Goal: Check status: Check status

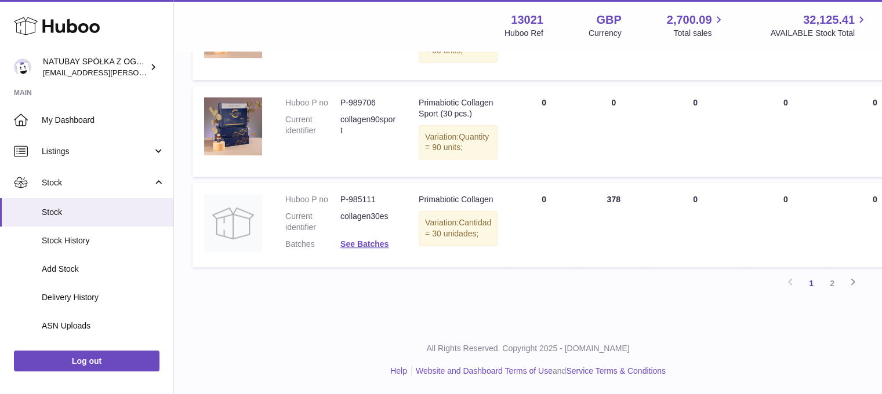
scroll to position [1035, 0]
click at [839, 281] on link "2" at bounding box center [832, 283] width 21 height 21
click at [121, 200] on link "Stock" at bounding box center [86, 212] width 173 height 28
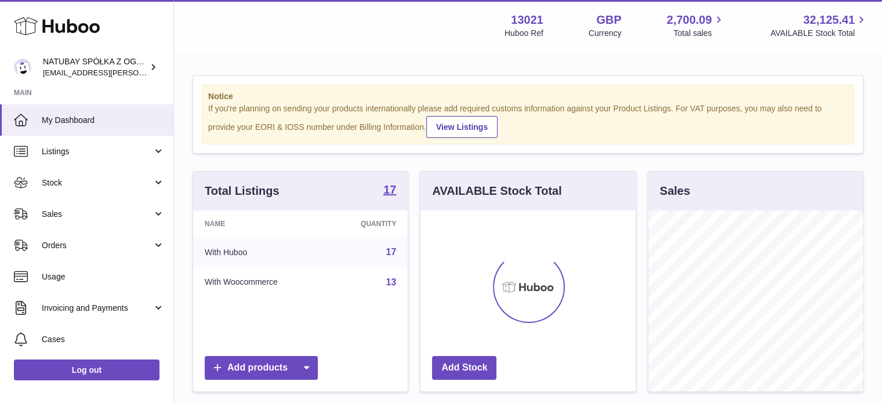
scroll to position [181, 215]
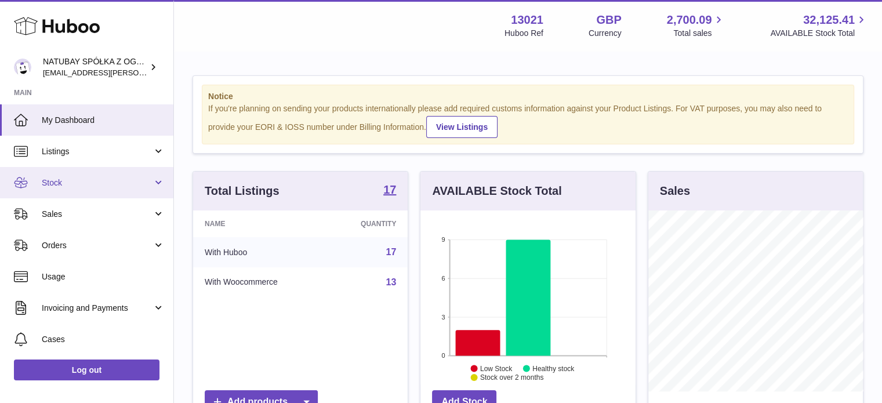
click at [45, 172] on link "Stock" at bounding box center [86, 182] width 173 height 31
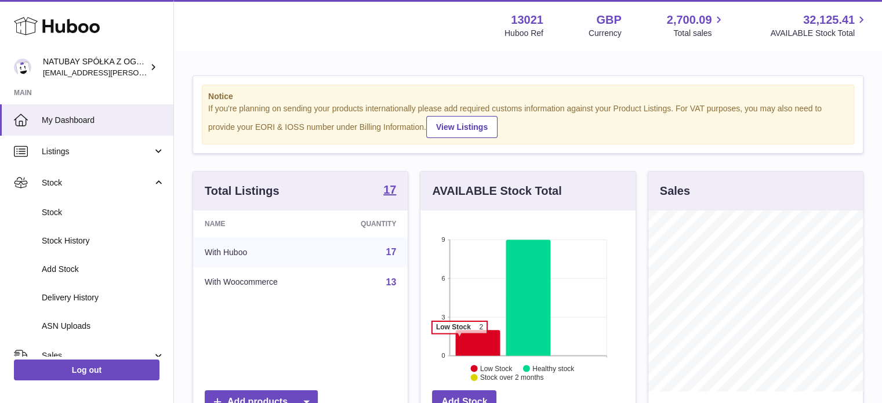
click at [459, 338] on icon at bounding box center [478, 343] width 45 height 26
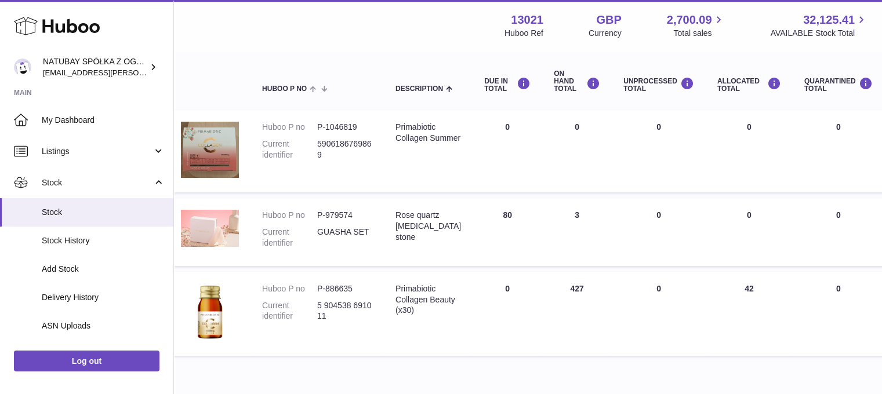
scroll to position [121, 20]
